Goal: Check status: Check status

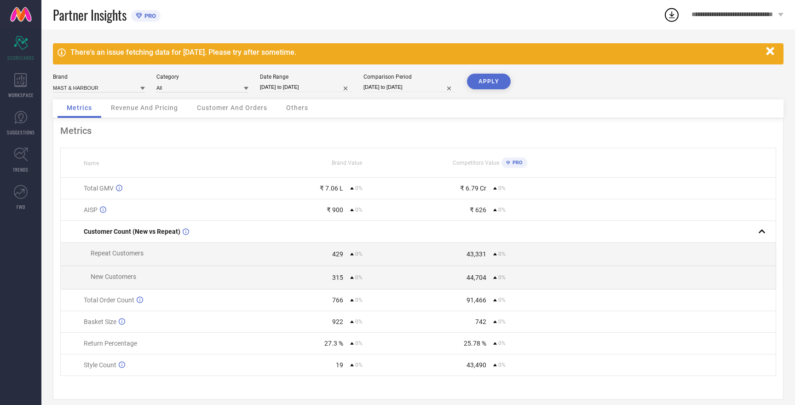
click at [278, 87] on input "[DATE] to [DATE]" at bounding box center [306, 87] width 92 height 10
select select "7"
select select "2025"
select select "8"
select select "2025"
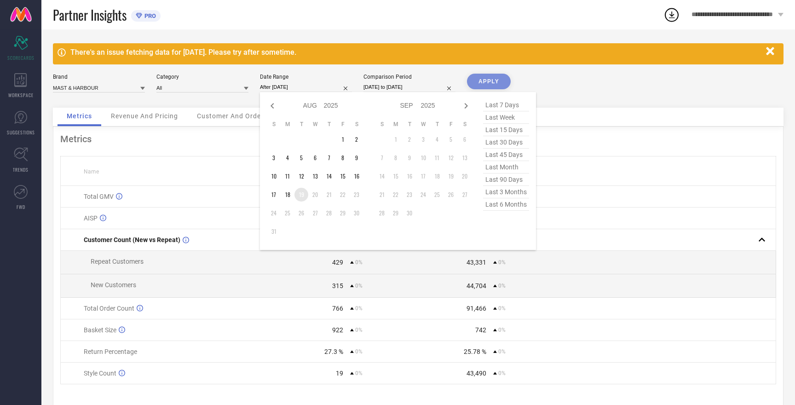
click at [303, 195] on td "19" at bounding box center [301, 195] width 14 height 14
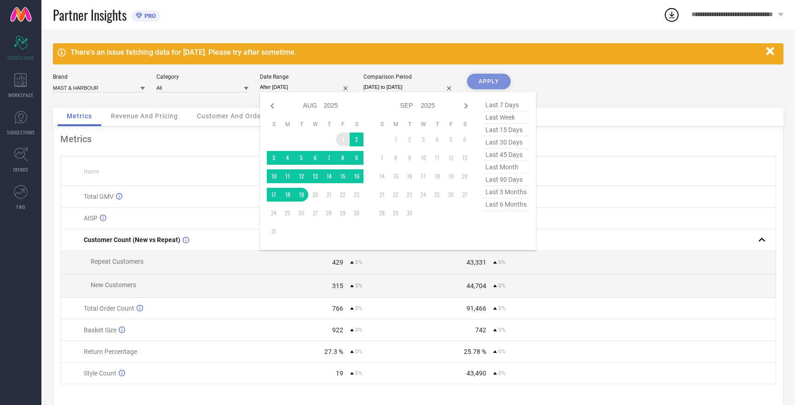
type input "[DATE] to [DATE]"
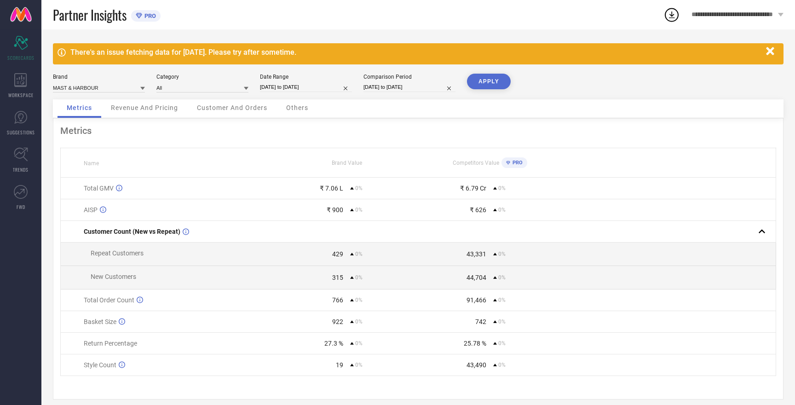
click at [375, 87] on input "[DATE] to [DATE]" at bounding box center [409, 87] width 92 height 10
select select "7"
select select "2025"
select select "8"
select select "2025"
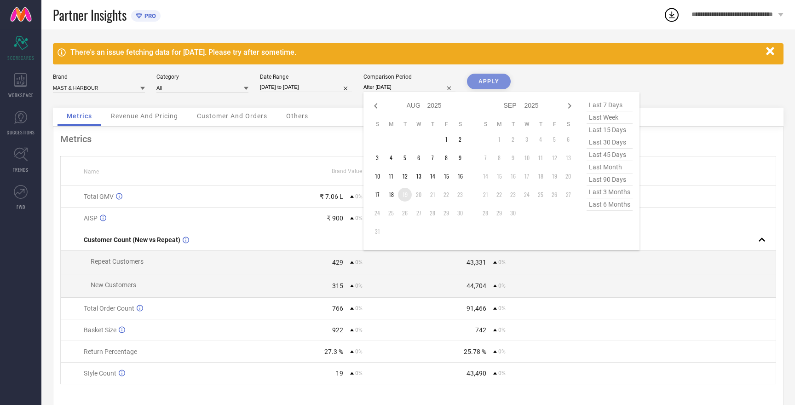
click at [405, 194] on td "19" at bounding box center [405, 195] width 14 height 14
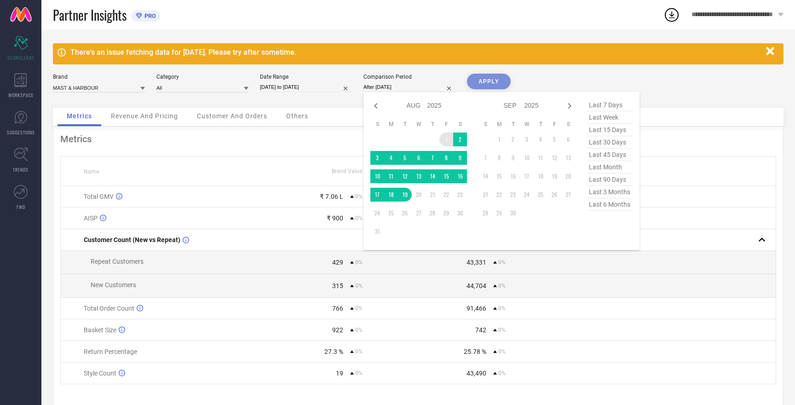
type input "[DATE] to [DATE]"
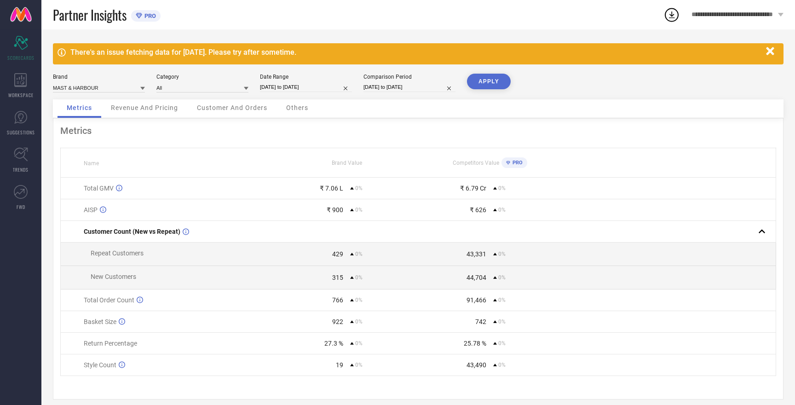
click at [486, 78] on button "APPLY" at bounding box center [489, 82] width 44 height 16
click at [492, 84] on button "APPLY" at bounding box center [489, 82] width 44 height 16
click at [496, 73] on div "There's an issue fetching data for [DATE]. Please try after sometime. Brand MAS…" at bounding box center [417, 221] width 753 height 384
click at [88, 89] on input at bounding box center [99, 88] width 92 height 10
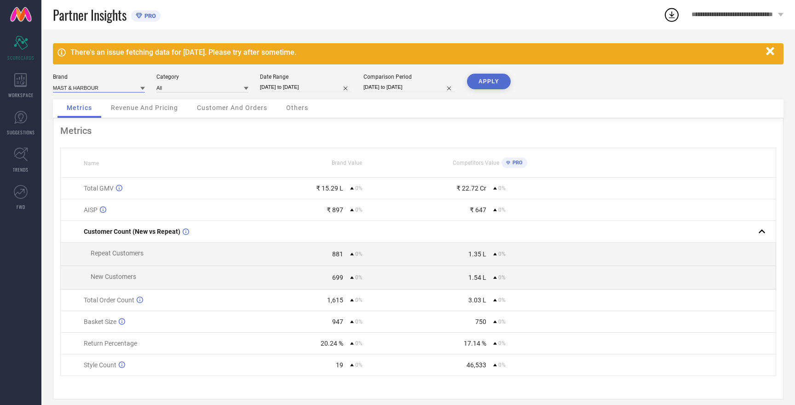
click at [89, 89] on input at bounding box center [99, 88] width 92 height 10
click at [79, 115] on span "HERE&NOW" at bounding box center [72, 116] width 30 height 6
type input "All"
click at [481, 83] on button "APPLY" at bounding box center [489, 82] width 44 height 16
click at [72, 86] on input at bounding box center [99, 88] width 92 height 10
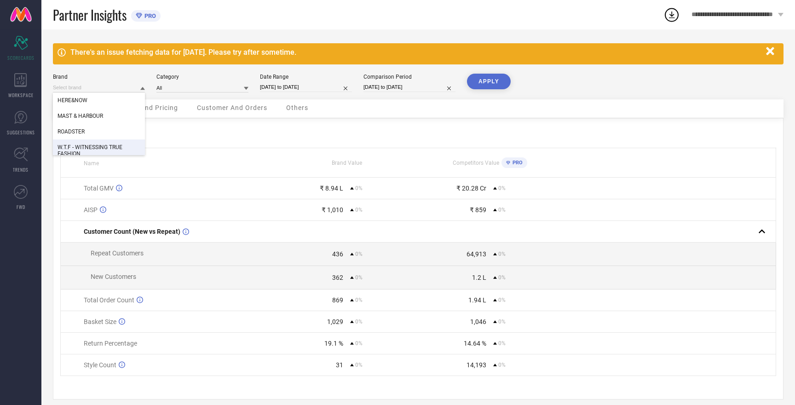
click at [79, 142] on div "W.T.F - WITNESSING TRUE FASHION" at bounding box center [99, 150] width 92 height 22
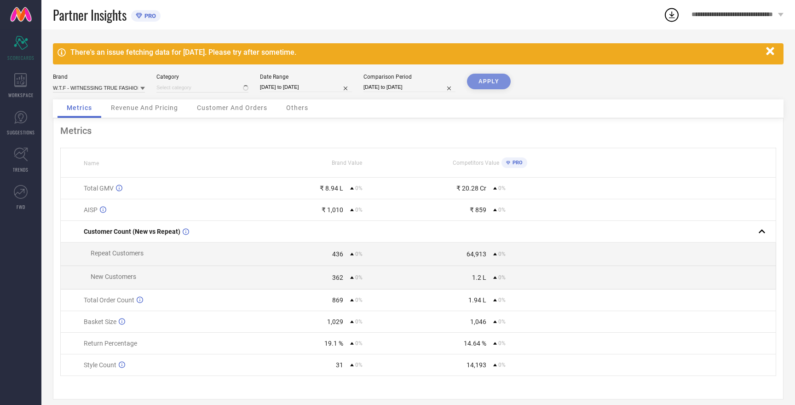
type input "All"
click at [494, 81] on button "APPLY" at bounding box center [489, 82] width 44 height 16
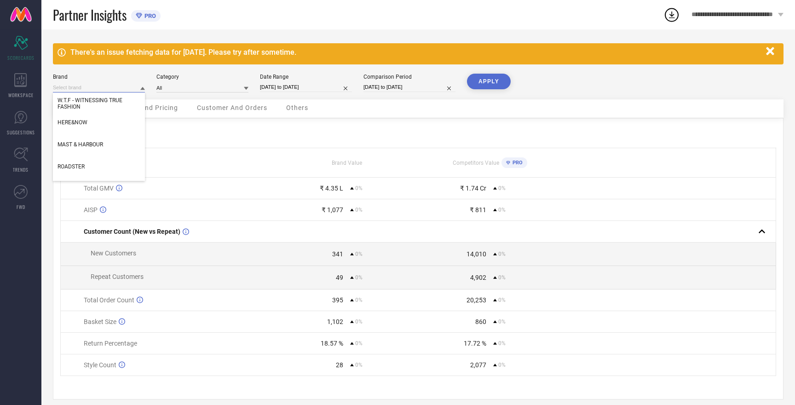
click at [105, 84] on input at bounding box center [99, 88] width 92 height 10
click at [86, 143] on span "MAST & HARBOUR" at bounding box center [80, 144] width 46 height 6
type input "All"
click at [484, 85] on button "APPLY" at bounding box center [489, 82] width 44 height 16
click at [78, 84] on input at bounding box center [99, 88] width 92 height 10
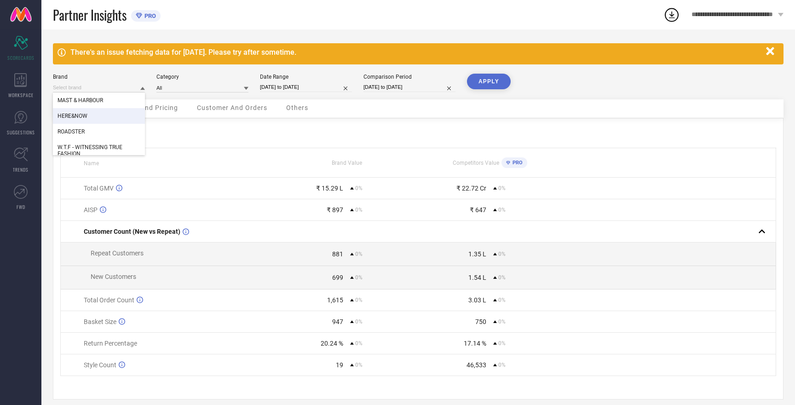
click at [78, 114] on span "HERE&NOW" at bounding box center [72, 116] width 30 height 6
type input "All"
click at [499, 79] on button "APPLY" at bounding box center [489, 82] width 44 height 16
click at [499, 80] on button "APPLY" at bounding box center [489, 82] width 44 height 16
select select "7"
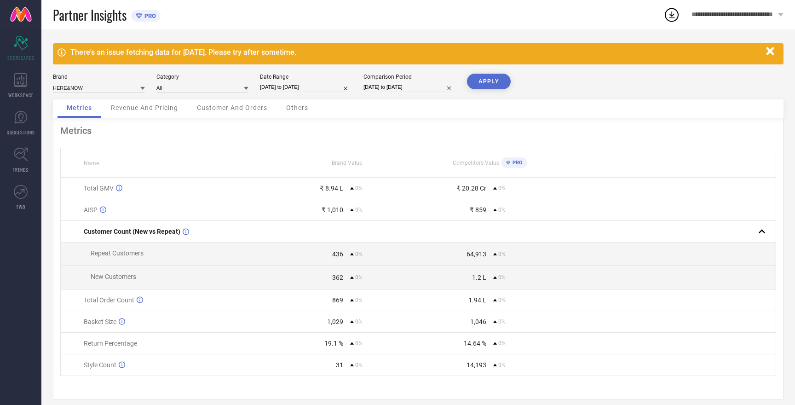
select select "2025"
select select "8"
select select "2025"
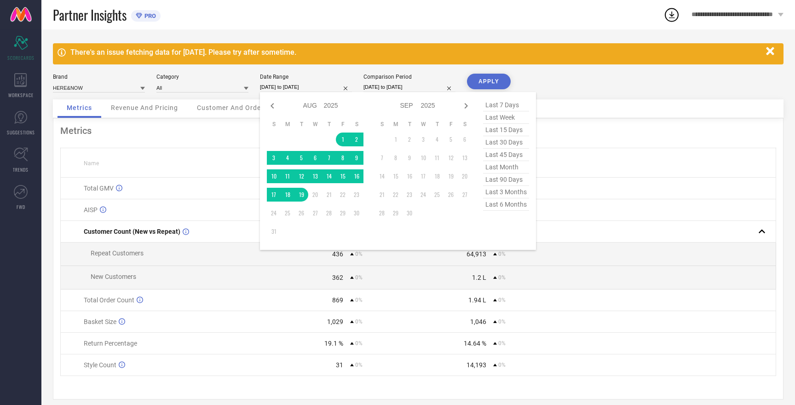
click at [286, 87] on input "[DATE] to [DATE]" at bounding box center [306, 87] width 92 height 10
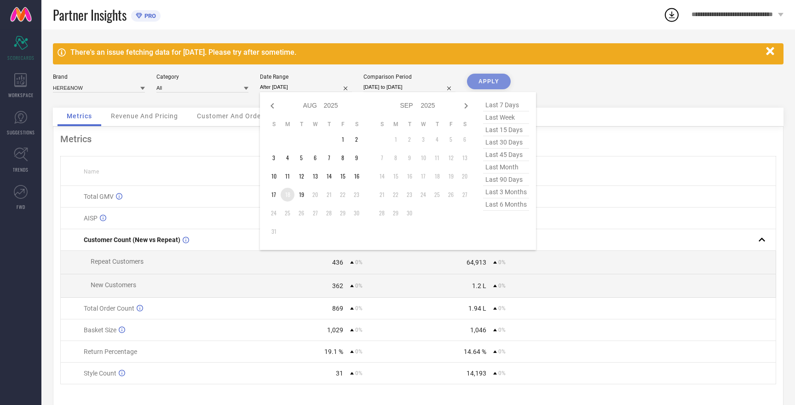
click at [288, 197] on td "18" at bounding box center [288, 195] width 14 height 14
type input "[DATE] to [DATE]"
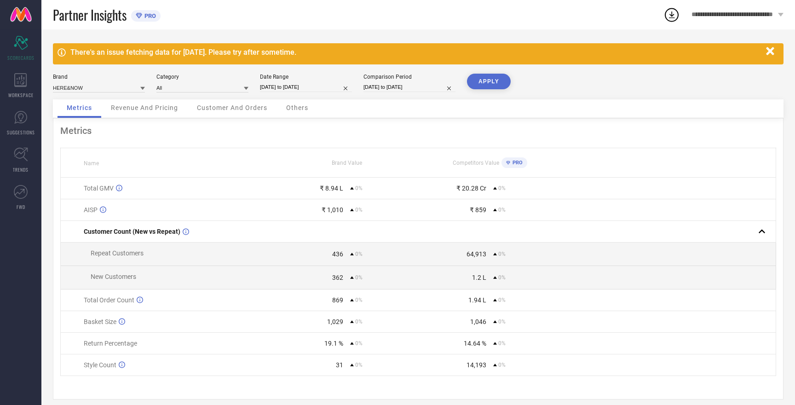
click at [391, 88] on input "[DATE] to [DATE]" at bounding box center [409, 87] width 92 height 10
select select "7"
select select "2025"
select select "8"
select select "2025"
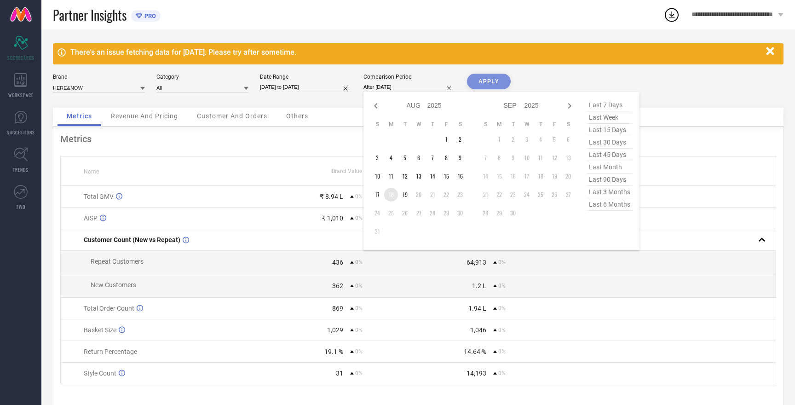
click at [392, 194] on td "18" at bounding box center [391, 195] width 14 height 14
type input "[DATE] to [DATE]"
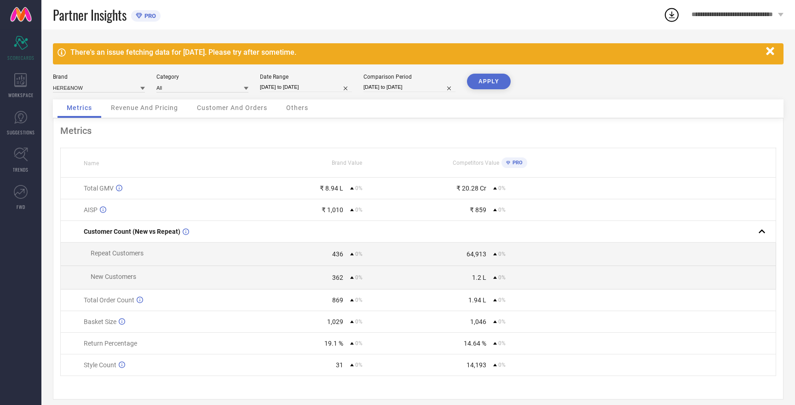
click at [490, 79] on button "APPLY" at bounding box center [489, 82] width 44 height 16
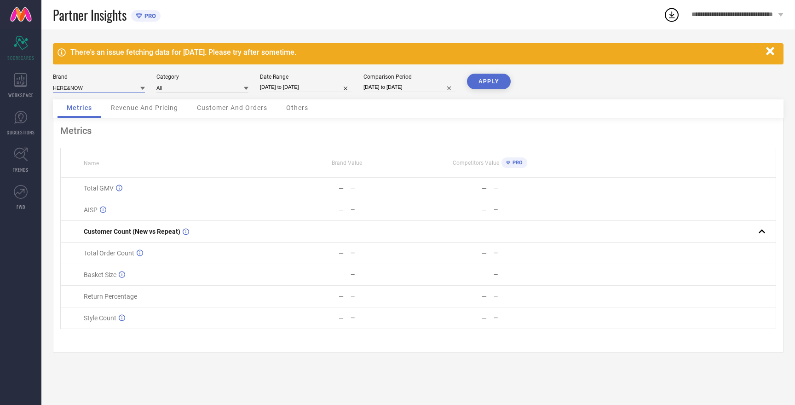
click at [105, 86] on input at bounding box center [99, 88] width 92 height 10
click at [97, 115] on span "MAST & HARBOUR" at bounding box center [80, 116] width 46 height 6
type input "All"
click at [493, 81] on button "APPLY" at bounding box center [489, 82] width 44 height 16
select select "7"
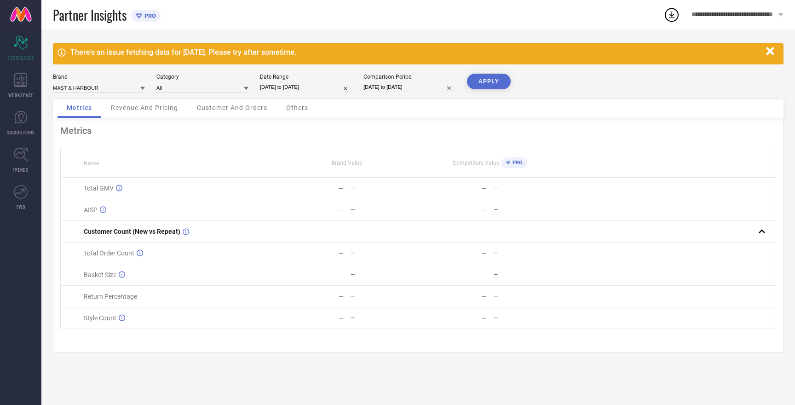
select select "2025"
select select "8"
select select "2025"
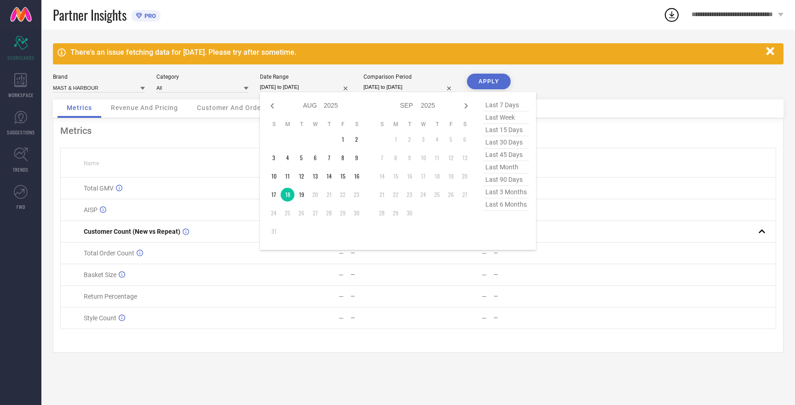
click at [285, 86] on input "[DATE] to [DATE]" at bounding box center [306, 87] width 92 height 10
click at [274, 194] on td "17" at bounding box center [274, 195] width 14 height 14
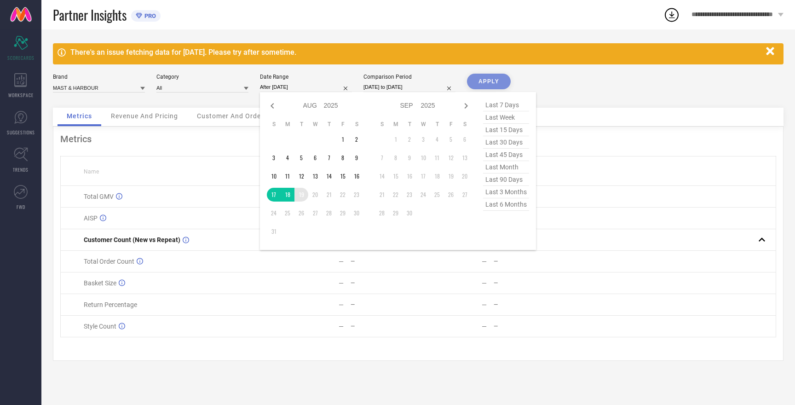
type input "[DATE] to [DATE]"
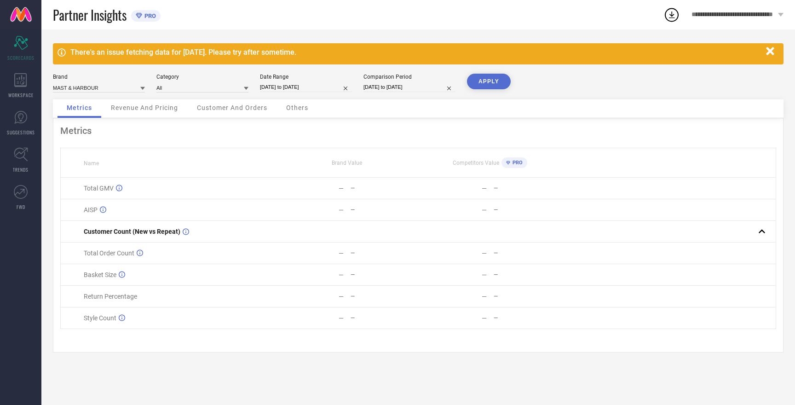
click at [401, 87] on input "[DATE] to [DATE]" at bounding box center [409, 87] width 92 height 10
select select "7"
select select "2025"
select select "8"
select select "2025"
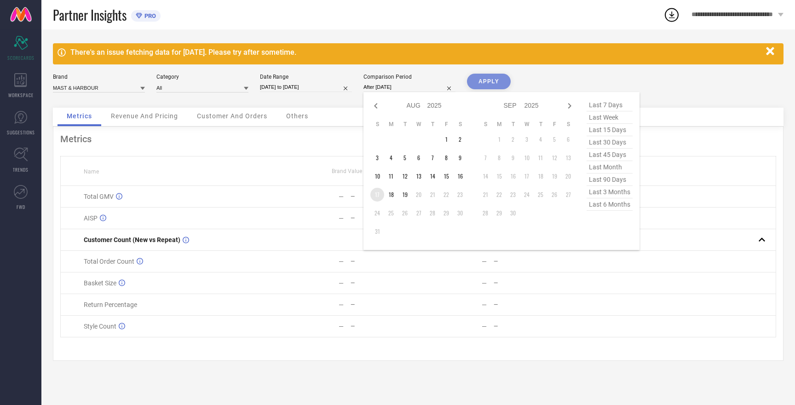
click at [379, 189] on td "17" at bounding box center [377, 195] width 14 height 14
type input "[DATE] to [DATE]"
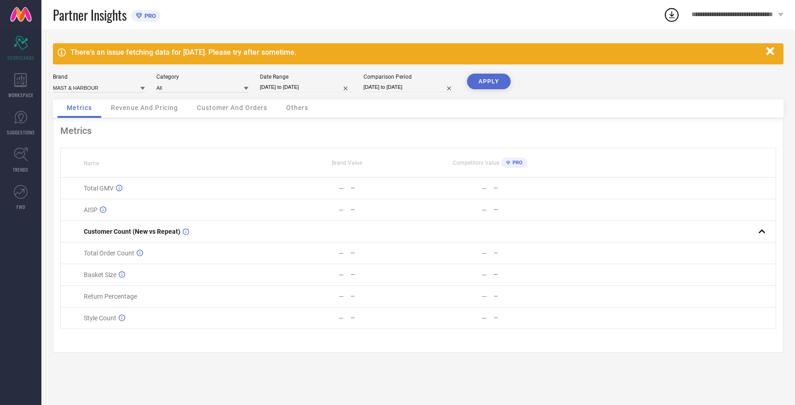
click at [483, 82] on button "APPLY" at bounding box center [489, 82] width 44 height 16
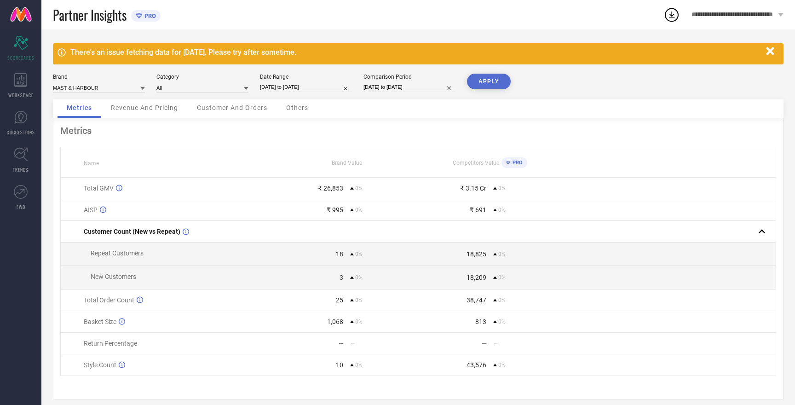
click at [483, 82] on button "APPLY" at bounding box center [489, 82] width 44 height 16
click at [310, 89] on input "[DATE] to [DATE]" at bounding box center [306, 87] width 92 height 10
select select "7"
select select "2025"
select select "8"
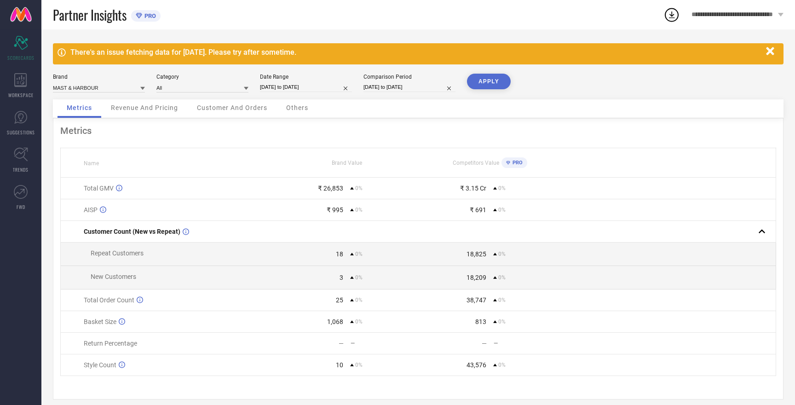
select select "2025"
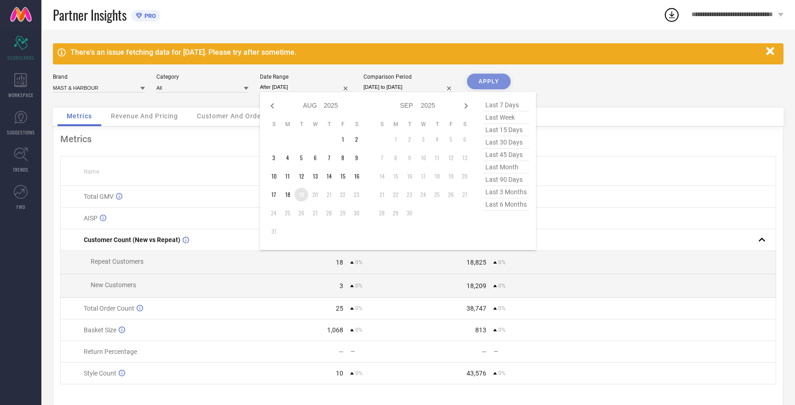
click at [301, 197] on td "19" at bounding box center [301, 195] width 14 height 14
type input "[DATE] to [DATE]"
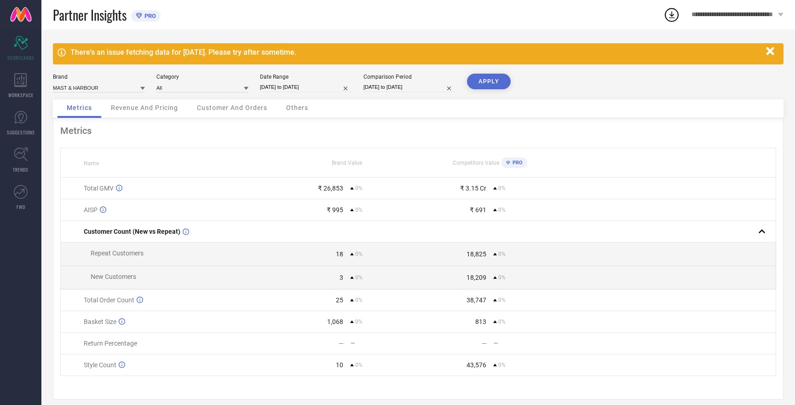
click at [410, 89] on input "[DATE] to [DATE]" at bounding box center [409, 87] width 92 height 10
select select "7"
select select "2025"
select select "8"
select select "2025"
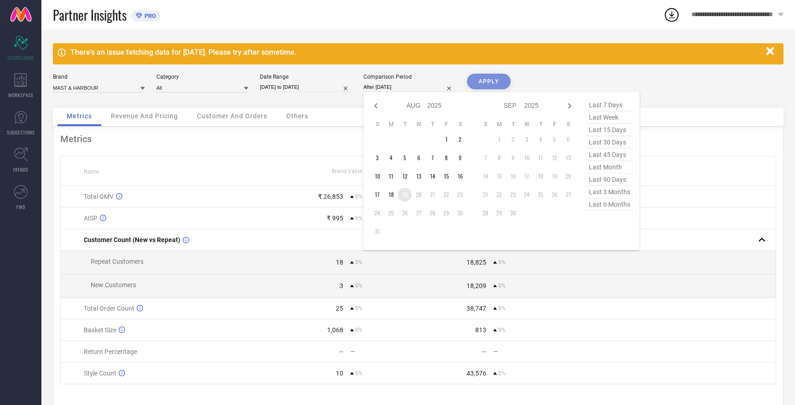
click at [408, 195] on td "19" at bounding box center [405, 195] width 14 height 14
type input "[DATE] to [DATE]"
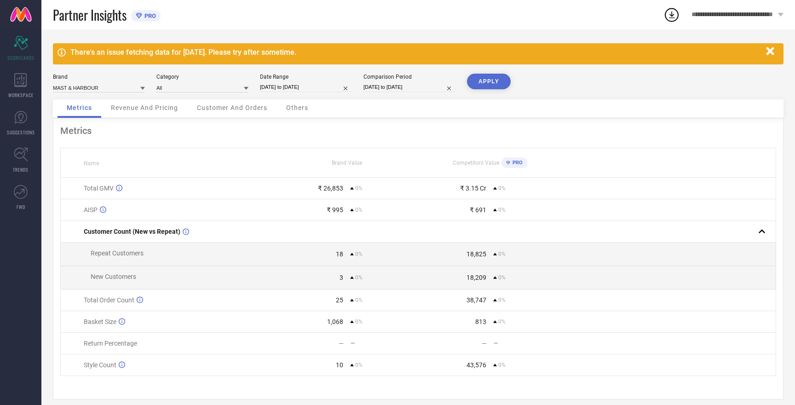
click at [491, 82] on button "APPLY" at bounding box center [489, 82] width 44 height 16
